Goal: Task Accomplishment & Management: Manage account settings

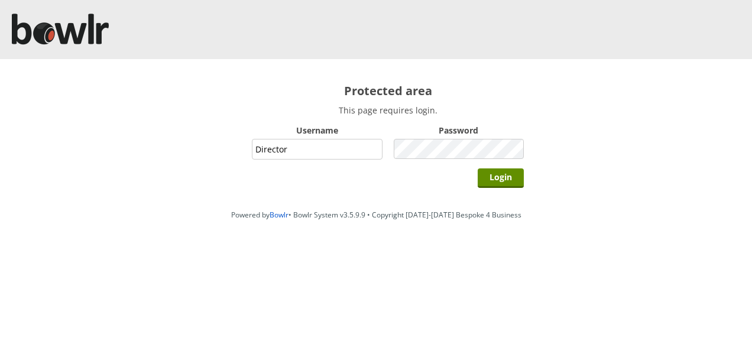
type input "Director"
click at [478, 168] on input "Login" at bounding box center [501, 178] width 46 height 20
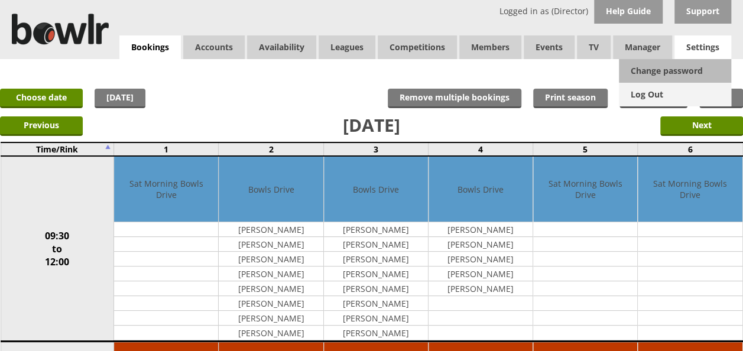
click at [672, 90] on link "Log Out" at bounding box center [675, 95] width 112 height 24
